Goal: Transaction & Acquisition: Book appointment/travel/reservation

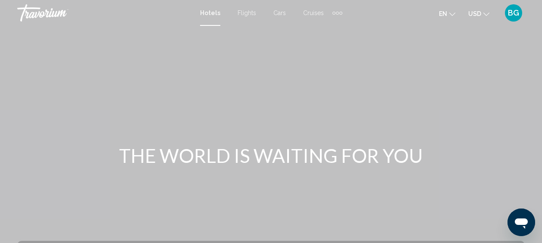
click at [209, 16] on span "Hotels" at bounding box center [210, 12] width 20 height 7
click at [209, 12] on span "Hotels" at bounding box center [210, 12] width 20 height 7
click at [211, 12] on span "Hotels" at bounding box center [210, 12] width 20 height 7
click at [214, 12] on span "Hotels" at bounding box center [210, 12] width 20 height 7
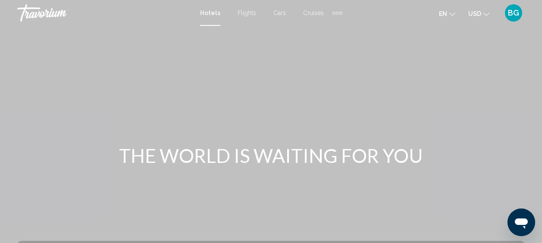
click at [214, 12] on span "Hotels" at bounding box center [210, 12] width 20 height 7
click at [214, 14] on span "Hotels" at bounding box center [210, 12] width 20 height 7
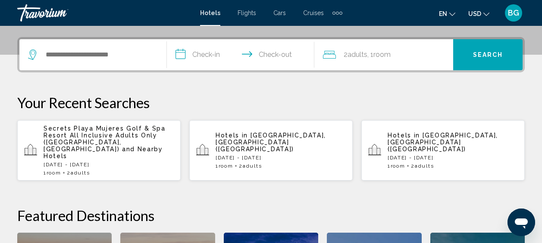
scroll to position [209, 0]
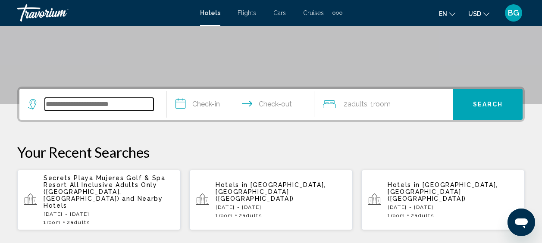
click at [116, 105] on input "Search widget" at bounding box center [99, 104] width 109 height 13
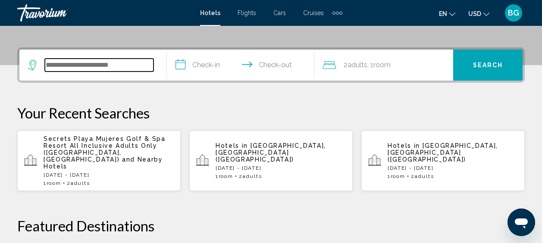
scroll to position [213, 0]
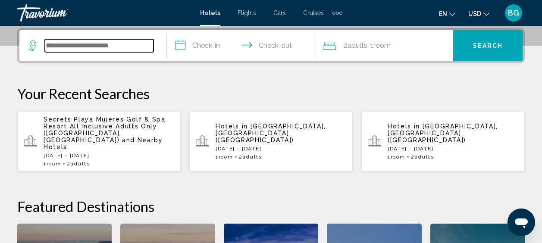
paste input "**********"
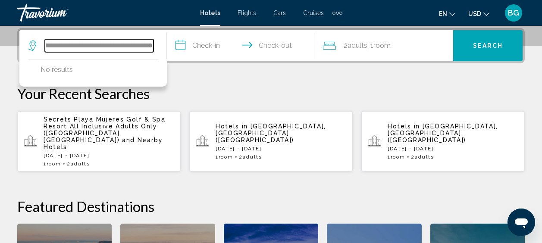
type input "**********"
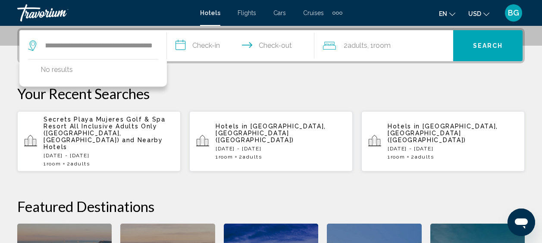
scroll to position [0, 0]
click at [210, 50] on input "**********" at bounding box center [242, 47] width 151 height 34
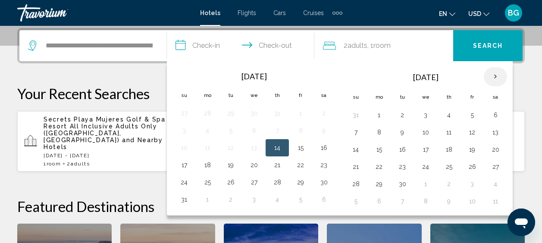
click at [495, 77] on th "Next month" at bounding box center [495, 76] width 23 height 19
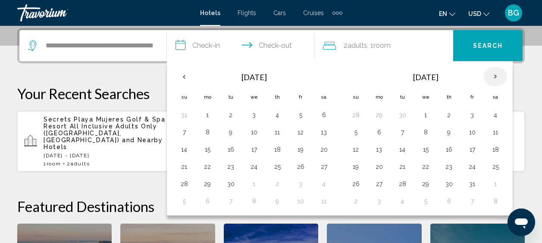
click at [495, 77] on th "Next month" at bounding box center [495, 76] width 23 height 19
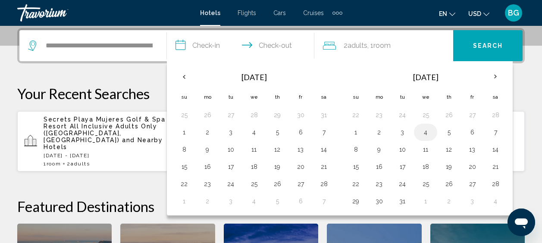
click at [425, 133] on button "4" at bounding box center [425, 132] width 14 height 12
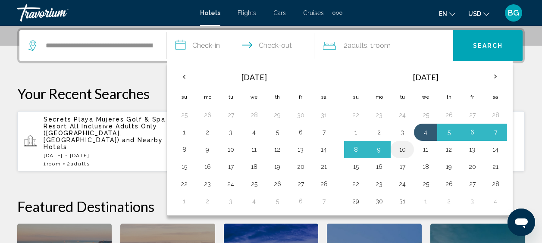
click at [403, 149] on button "10" at bounding box center [402, 150] width 14 height 12
type input "**********"
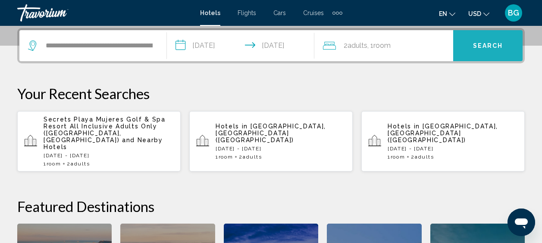
click at [482, 43] on span "Search" at bounding box center [488, 46] width 30 height 7
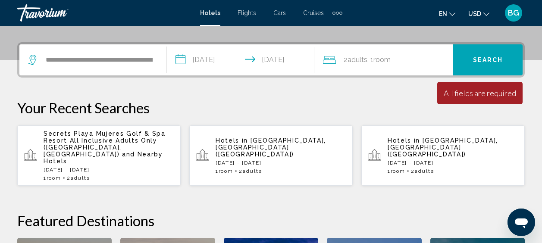
scroll to position [200, 0]
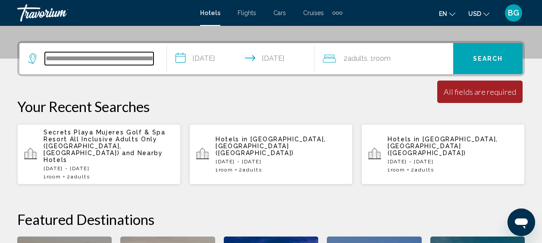
click at [109, 58] on input "**********" at bounding box center [99, 58] width 109 height 13
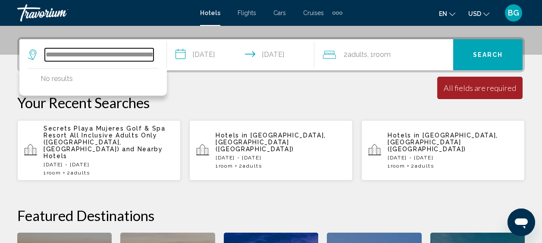
scroll to position [213, 0]
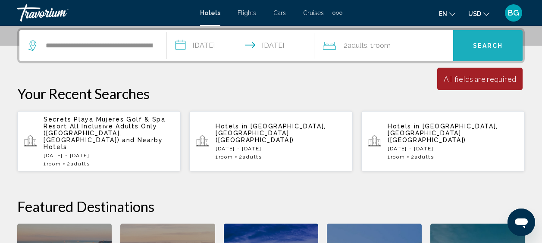
click at [484, 37] on button "Search" at bounding box center [487, 45] width 69 height 31
click at [484, 51] on button "Search" at bounding box center [487, 45] width 69 height 31
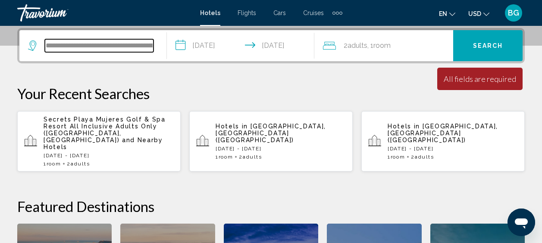
click at [110, 42] on input "**********" at bounding box center [99, 45] width 109 height 13
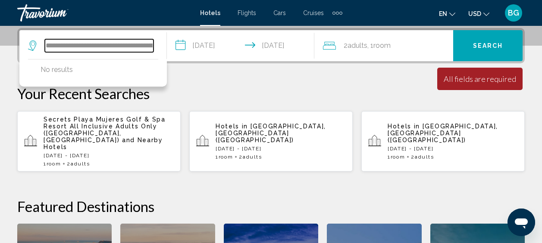
click at [151, 46] on input "**********" at bounding box center [99, 45] width 109 height 13
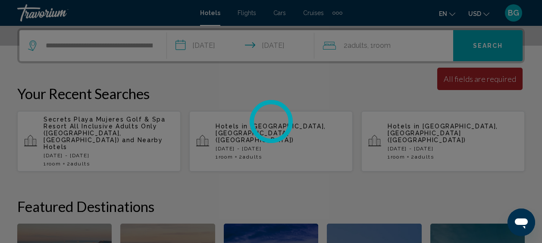
click at [147, 45] on div at bounding box center [271, 121] width 542 height 243
click at [148, 45] on div at bounding box center [271, 121] width 542 height 243
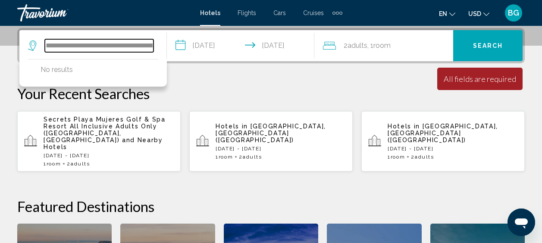
click at [148, 44] on input "**********" at bounding box center [99, 45] width 109 height 13
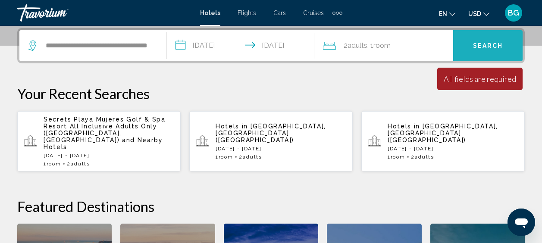
click at [484, 44] on span "Search" at bounding box center [488, 46] width 30 height 7
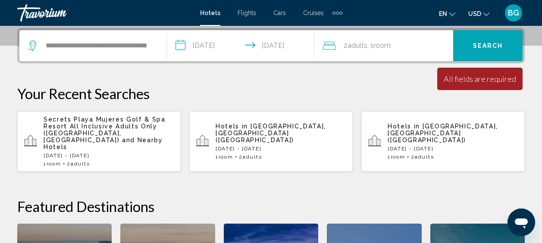
click at [153, 47] on div "**********" at bounding box center [93, 45] width 130 height 31
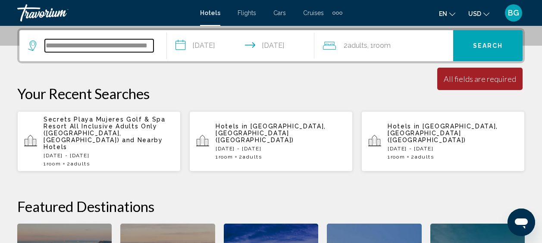
click at [149, 47] on input "**********" at bounding box center [99, 45] width 109 height 13
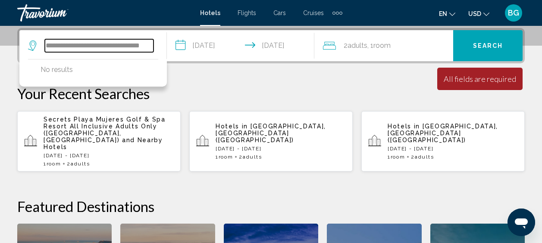
scroll to position [0, 0]
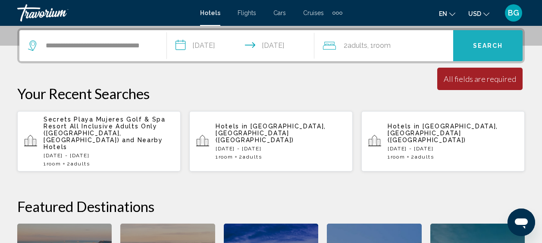
click at [482, 43] on span "Search" at bounding box center [488, 46] width 30 height 7
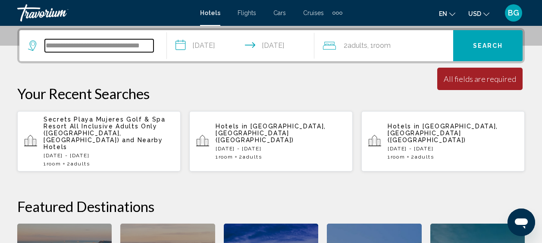
click at [101, 46] on input "**********" at bounding box center [99, 45] width 109 height 13
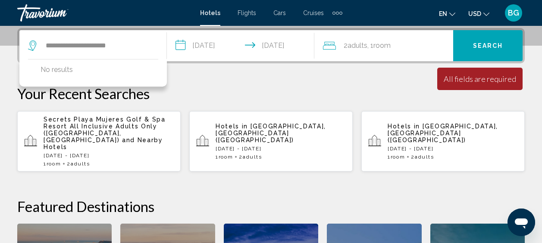
click at [492, 47] on span "Search" at bounding box center [488, 46] width 30 height 7
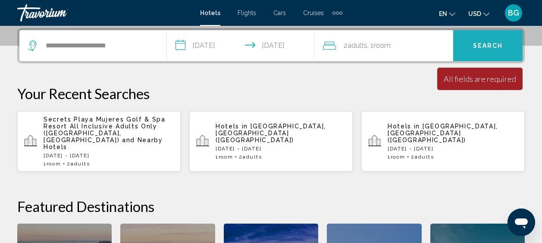
click at [487, 46] on span "Search" at bounding box center [488, 46] width 30 height 7
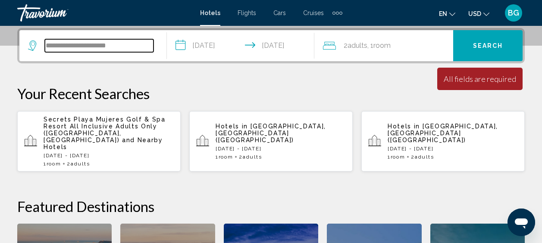
click at [134, 47] on input "**********" at bounding box center [99, 45] width 109 height 13
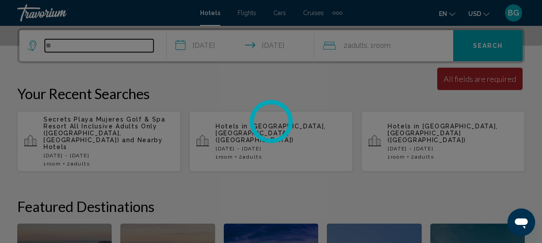
type input "*"
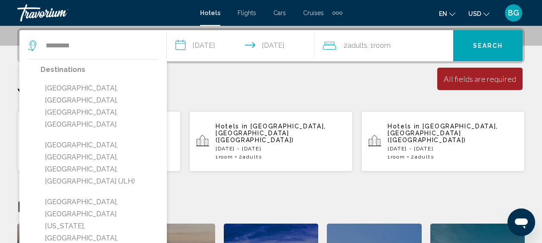
drag, startPoint x: 103, startPoint y: 155, endPoint x: 105, endPoint y: 151, distance: 4.4
click at [105, 194] on button "[GEOGRAPHIC_DATA], [GEOGRAPHIC_DATA][US_STATE], [GEOGRAPHIC_DATA], [GEOGRAPHIC_…" at bounding box center [100, 226] width 118 height 65
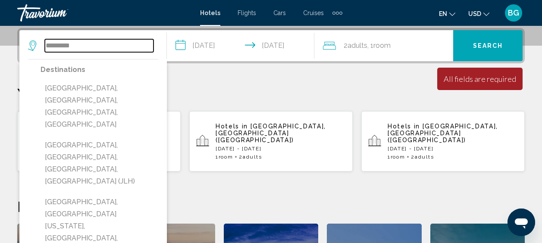
type input "**********"
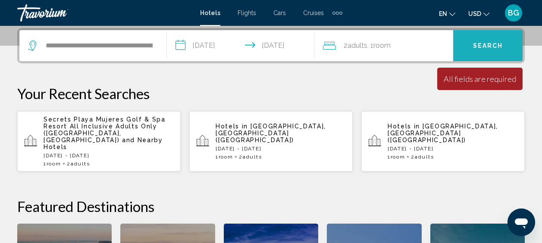
click at [490, 46] on span "Search" at bounding box center [488, 46] width 30 height 7
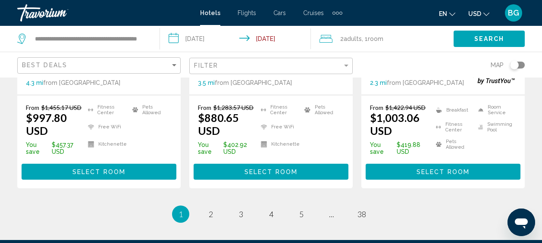
scroll to position [1308, 0]
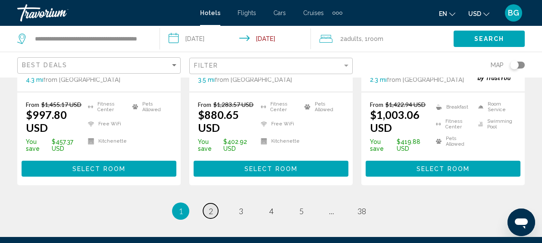
click at [213, 203] on link "page 2" at bounding box center [210, 210] width 15 height 15
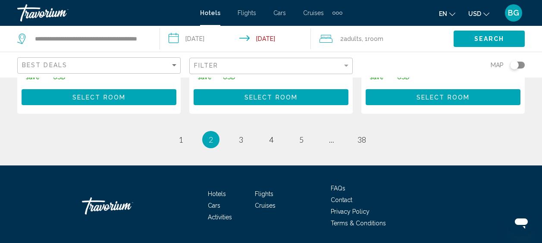
scroll to position [1343, 0]
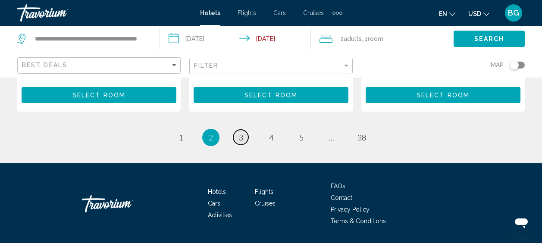
click at [243, 130] on link "page 3" at bounding box center [240, 137] width 15 height 15
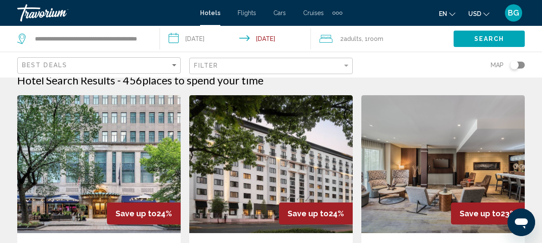
scroll to position [22, 0]
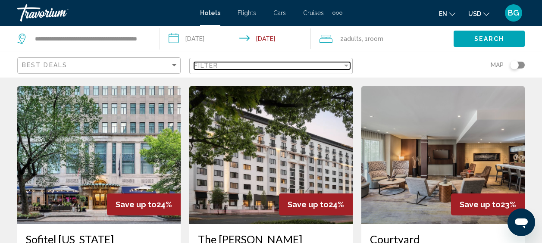
click at [346, 67] on div "Filter" at bounding box center [346, 65] width 8 height 7
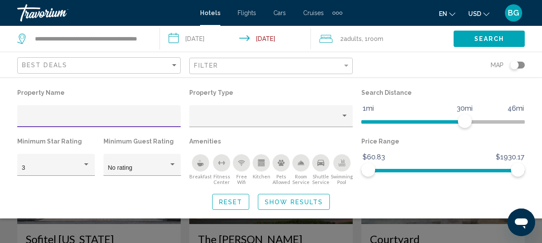
click at [56, 116] on input "Hotel Filters" at bounding box center [99, 119] width 154 height 7
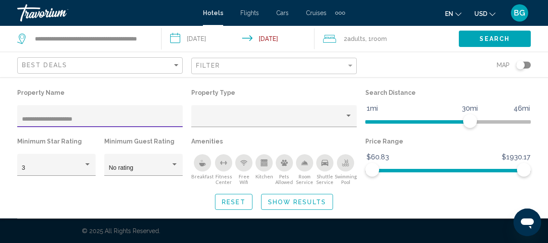
type input "**********"
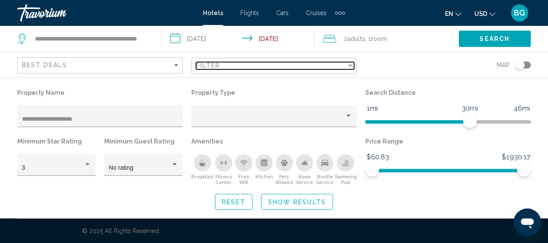
click at [350, 69] on div "Filter" at bounding box center [351, 65] width 8 height 7
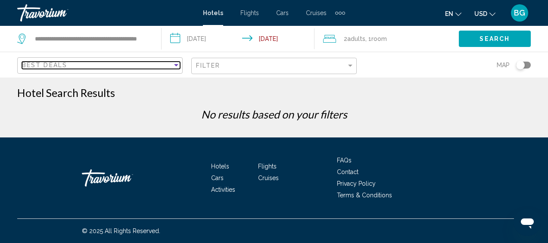
click at [177, 63] on div "Sort by" at bounding box center [176, 65] width 8 height 7
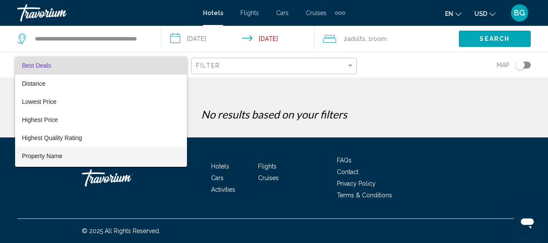
click at [60, 161] on span "Property Name" at bounding box center [101, 156] width 158 height 18
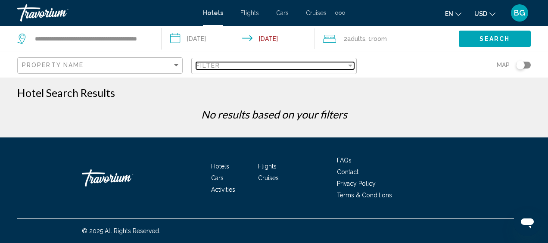
click at [350, 63] on div "Filter" at bounding box center [351, 65] width 8 height 7
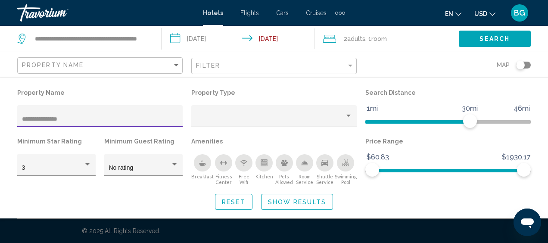
click at [97, 124] on div "**********" at bounding box center [100, 119] width 156 height 18
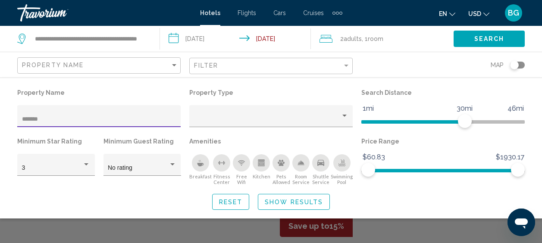
type input "******"
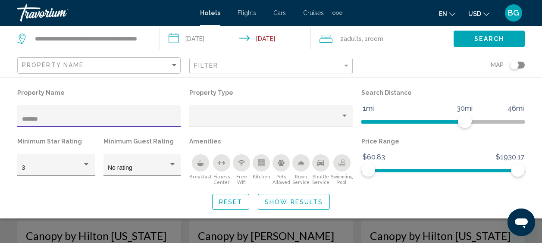
scroll to position [16, 0]
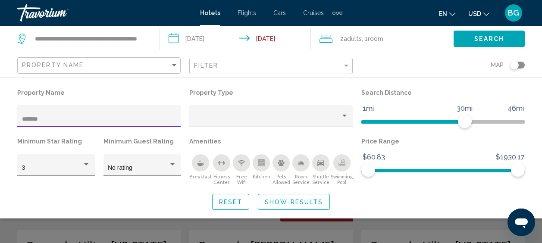
click at [298, 204] on span "Show Results" at bounding box center [294, 202] width 58 height 7
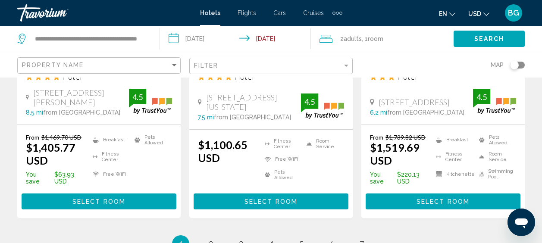
scroll to position [1281, 0]
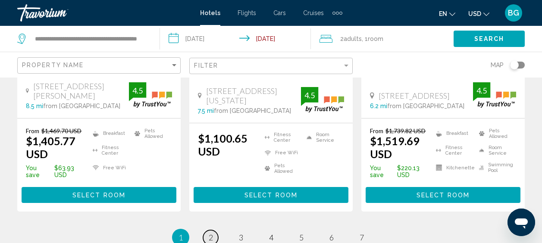
click at [215, 230] on link "page 2" at bounding box center [210, 237] width 15 height 15
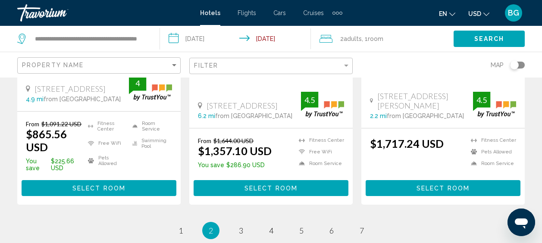
scroll to position [1304, 0]
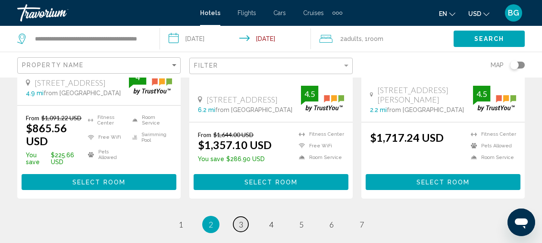
click at [242, 220] on span "3" at bounding box center [241, 224] width 4 height 9
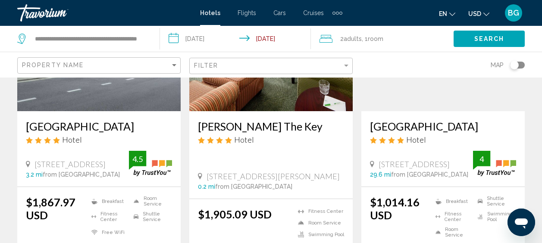
scroll to position [147, 0]
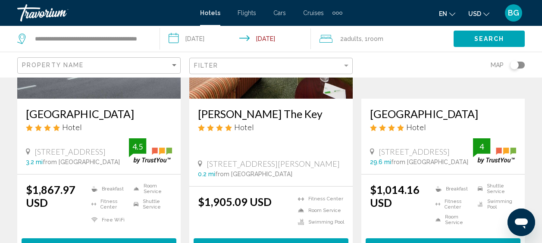
click at [70, 120] on h3 "[GEOGRAPHIC_DATA]" at bounding box center [99, 113] width 146 height 13
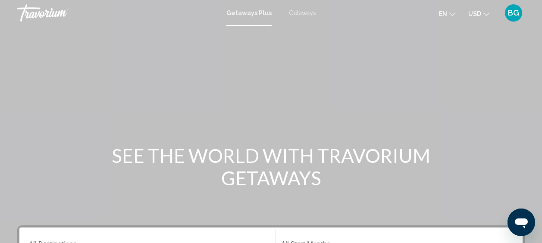
drag, startPoint x: 0, startPoint y: 0, endPoint x: 259, endPoint y: 16, distance: 259.9
click at [257, 36] on div "Main content" at bounding box center [271, 129] width 542 height 259
click at [259, 13] on span "Getaways Plus" at bounding box center [248, 12] width 45 height 7
click at [253, 25] on mat-toolbar "Getaways Plus Getaways en English Español Français Italiano Português русский U…" at bounding box center [271, 13] width 542 height 26
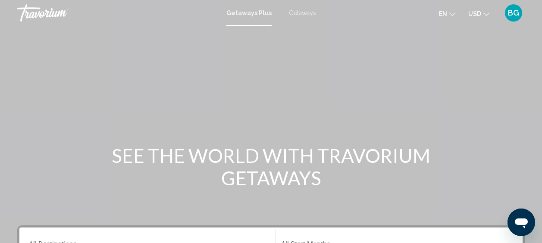
click at [255, 14] on span "Getaways Plus" at bounding box center [248, 12] width 45 height 7
click at [302, 14] on span "Getaways" at bounding box center [302, 12] width 27 height 7
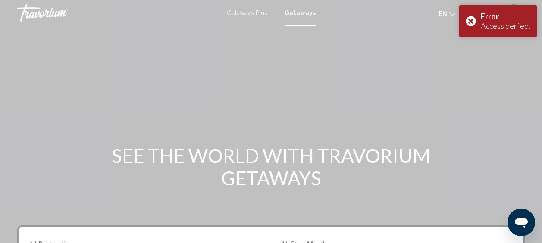
click at [302, 25] on div at bounding box center [299, 25] width 31 height 1
click at [472, 20] on div "Error Access denied." at bounding box center [498, 21] width 78 height 32
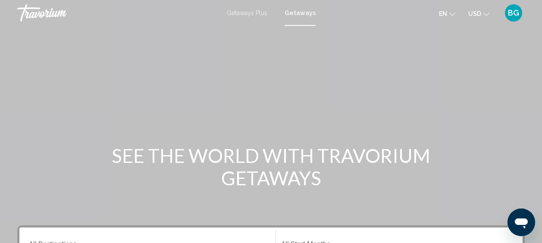
click at [297, 16] on div "Getaways Plus Getaways en English Español Français Italiano Português русский U…" at bounding box center [271, 13] width 542 height 18
drag, startPoint x: 297, startPoint y: 16, endPoint x: 296, endPoint y: 25, distance: 9.6
click at [296, 25] on div at bounding box center [299, 25] width 31 height 1
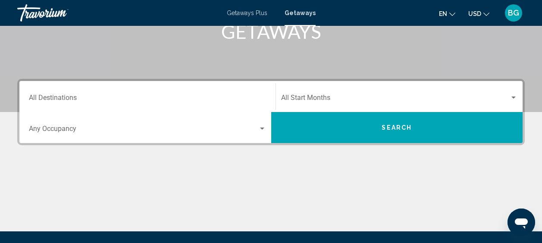
scroll to position [148, 0]
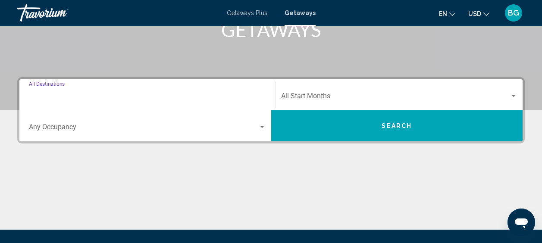
click at [73, 98] on input "Destination All Destinations" at bounding box center [147, 98] width 237 height 8
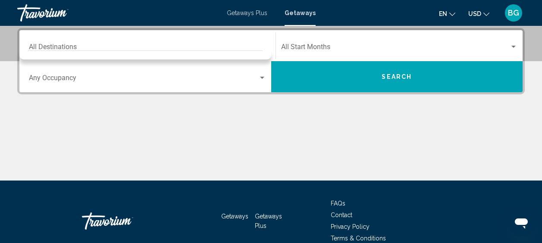
click at [107, 40] on div "Destination All Destinations" at bounding box center [147, 45] width 237 height 27
click at [262, 76] on div "Search widget" at bounding box center [262, 78] width 8 height 7
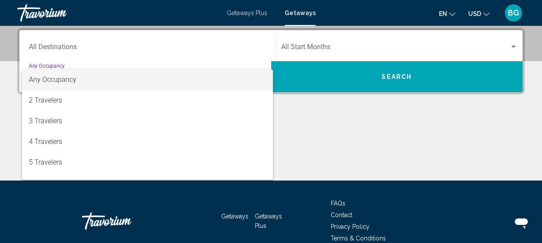
click at [312, 47] on div at bounding box center [271, 121] width 542 height 243
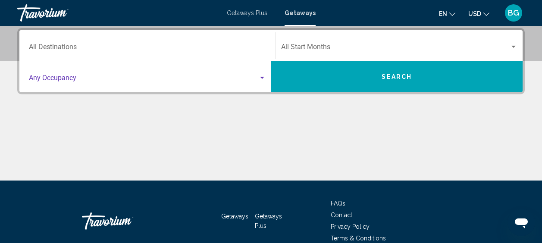
click at [262, 80] on div "Search widget" at bounding box center [262, 78] width 8 height 7
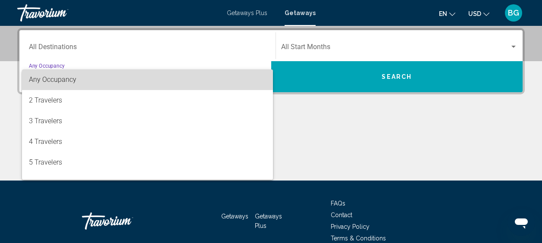
click at [262, 80] on mat-option "Any Occupancy" at bounding box center [147, 79] width 251 height 21
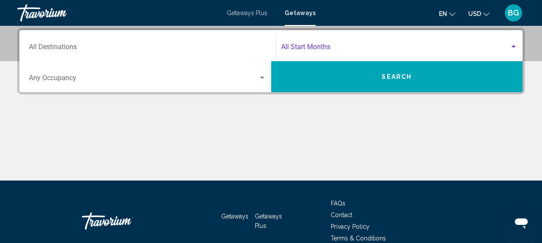
click at [339, 48] on span "Search widget" at bounding box center [395, 49] width 229 height 8
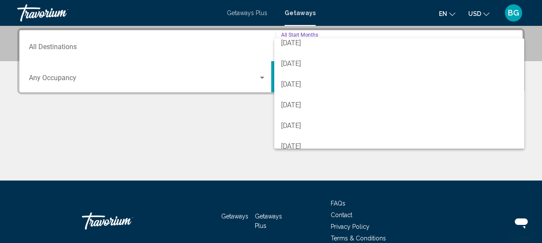
scroll to position [115, 0]
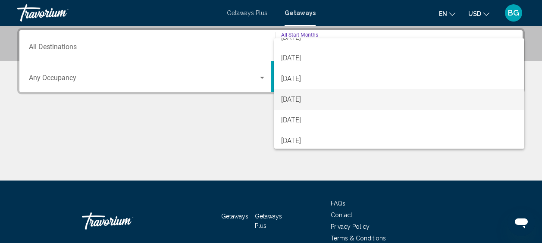
click at [297, 97] on span "March 2026" at bounding box center [399, 99] width 237 height 21
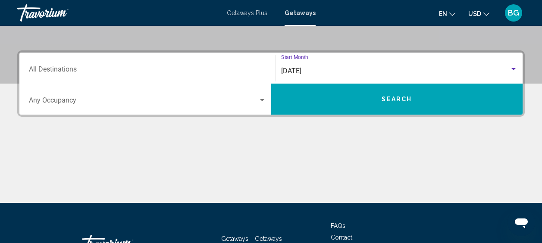
scroll to position [178, 0]
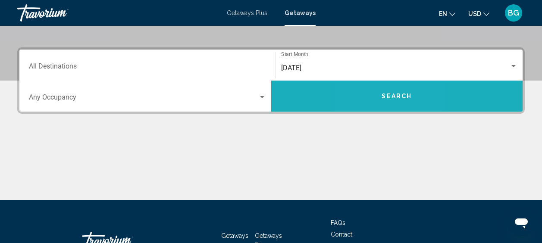
click at [374, 99] on button "Search" at bounding box center [397, 96] width 252 height 31
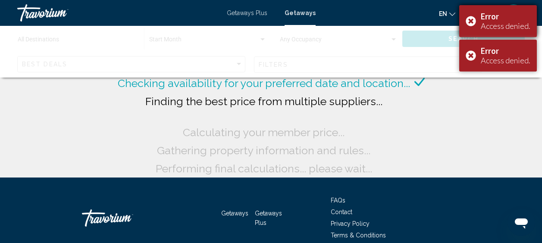
click at [471, 18] on div "Error Access denied." at bounding box center [498, 21] width 78 height 32
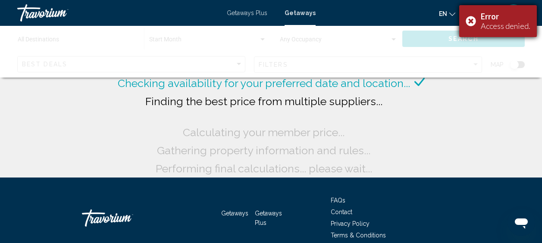
click at [470, 20] on div "Error Access denied." at bounding box center [498, 21] width 78 height 32
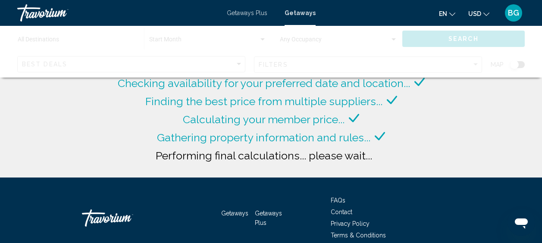
click at [248, 10] on span "Getaways Plus" at bounding box center [247, 12] width 41 height 7
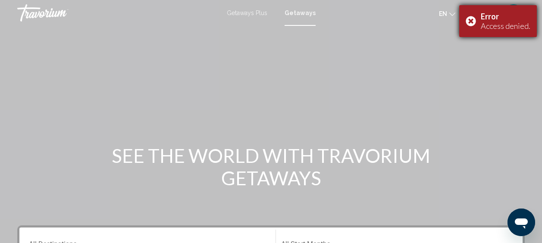
click at [473, 19] on div "Error Access denied." at bounding box center [498, 21] width 78 height 32
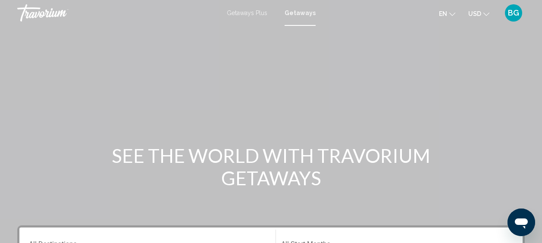
click at [300, 25] on div at bounding box center [299, 25] width 31 height 1
click at [300, 14] on span "Getaways" at bounding box center [299, 12] width 31 height 7
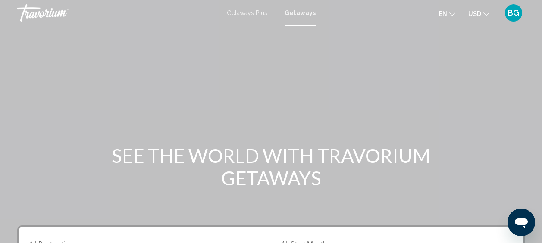
click at [249, 13] on span "Getaways Plus" at bounding box center [247, 12] width 41 height 7
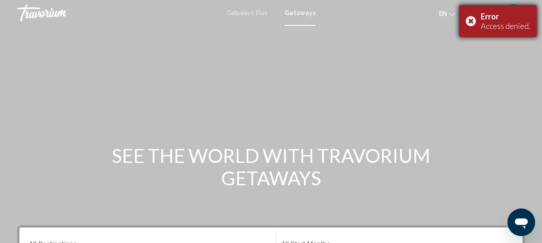
click at [471, 13] on div "Error Access denied." at bounding box center [498, 21] width 78 height 32
